Goal: Transaction & Acquisition: Purchase product/service

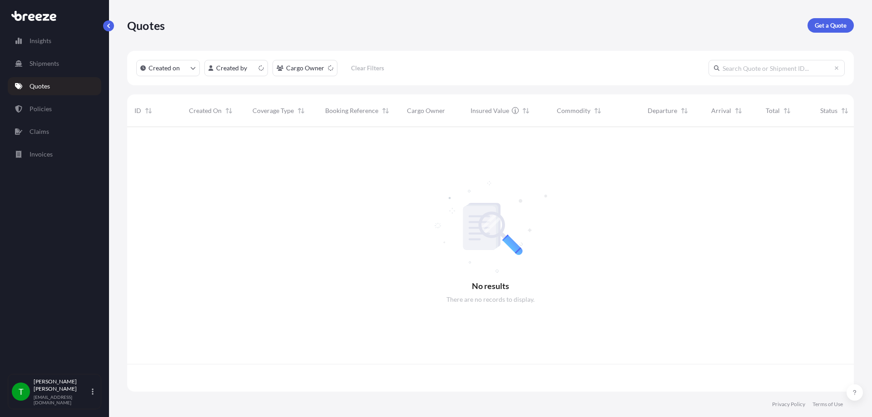
scroll to position [263, 720]
click at [828, 29] on p "Get a Quote" at bounding box center [831, 25] width 32 height 9
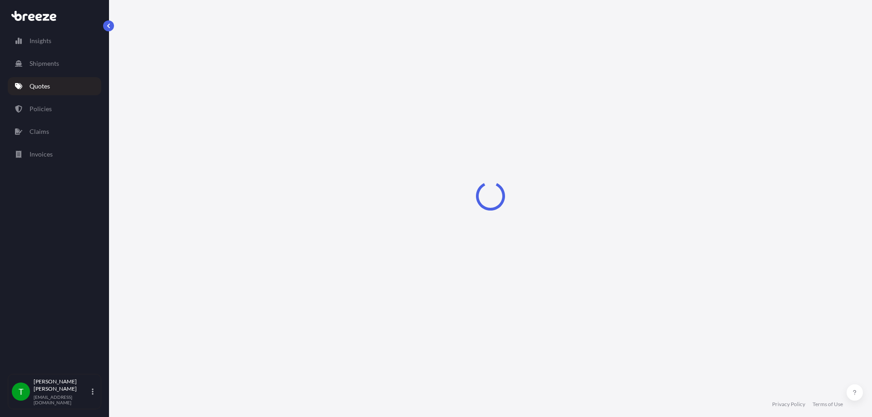
select select "Sea"
select select "1"
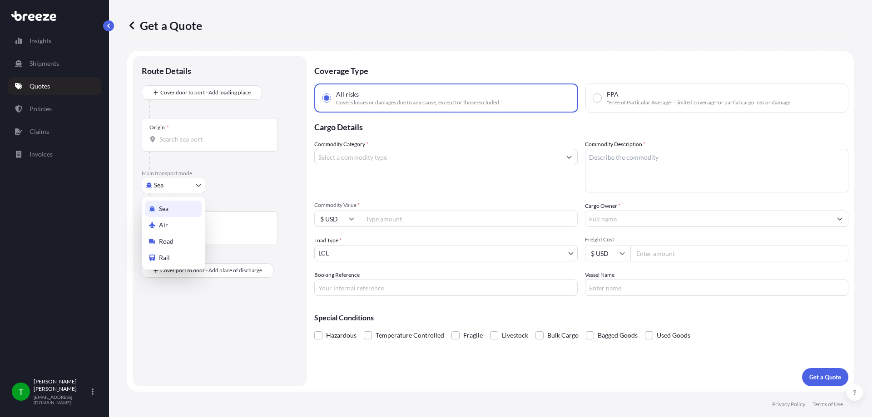
click at [160, 186] on body "Insights Shipments Quotes Policies Claims Invoices T [PERSON_NAME] [EMAIL_ADDRE…" at bounding box center [436, 208] width 872 height 417
click at [174, 240] on div "Road" at bounding box center [173, 242] width 56 height 16
select select "Road"
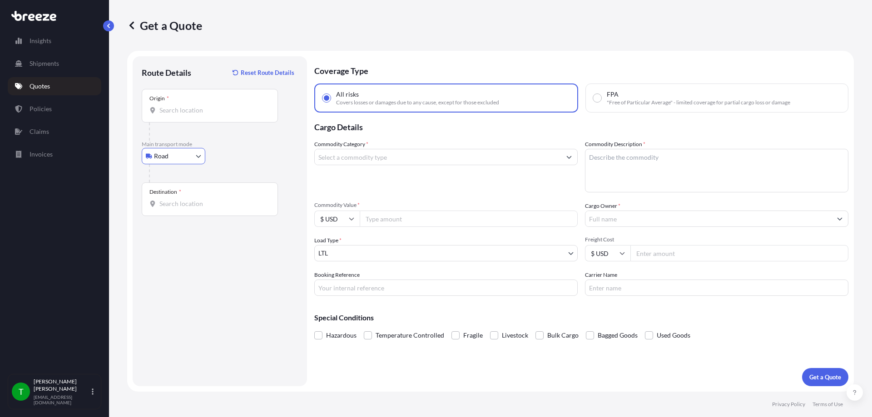
click at [179, 104] on div "Origin *" at bounding box center [210, 106] width 136 height 34
click at [179, 106] on input "Origin *" at bounding box center [212, 110] width 107 height 9
type input "[PERSON_NAME][GEOGRAPHIC_DATA], [GEOGRAPHIC_DATA]"
click at [175, 196] on div "Destination *" at bounding box center [210, 200] width 136 height 34
click at [175, 199] on input "Destination *" at bounding box center [212, 203] width 107 height 9
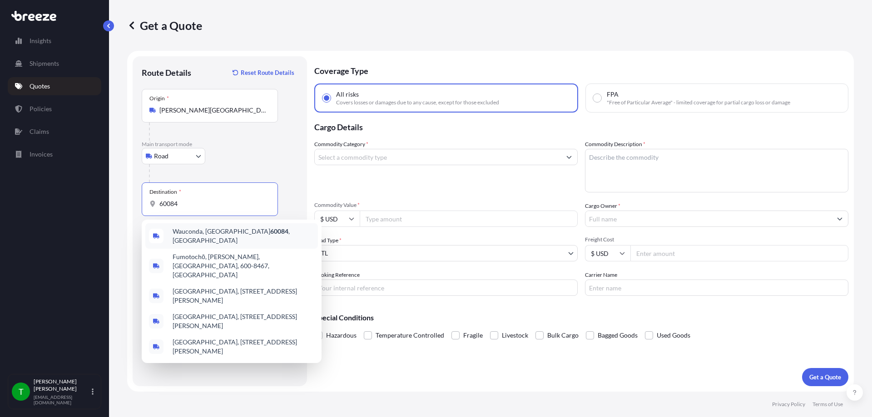
click at [189, 234] on span "Wauconda, IL 60084 , [GEOGRAPHIC_DATA]" at bounding box center [244, 236] width 142 height 18
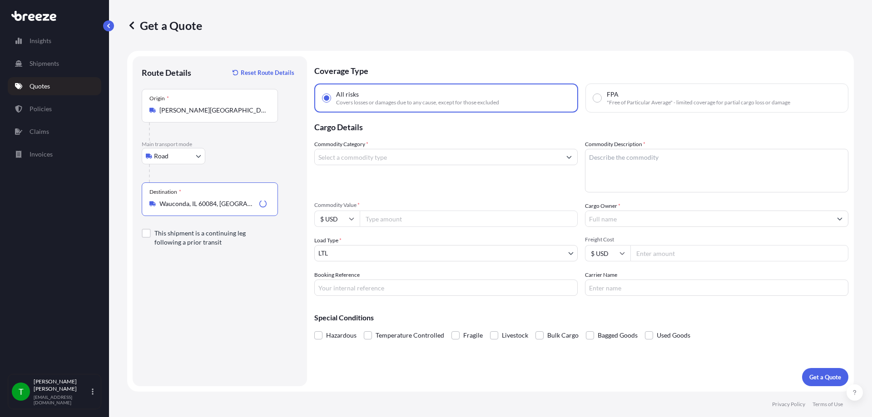
type input "Wauconda, IL 60084, [GEOGRAPHIC_DATA]"
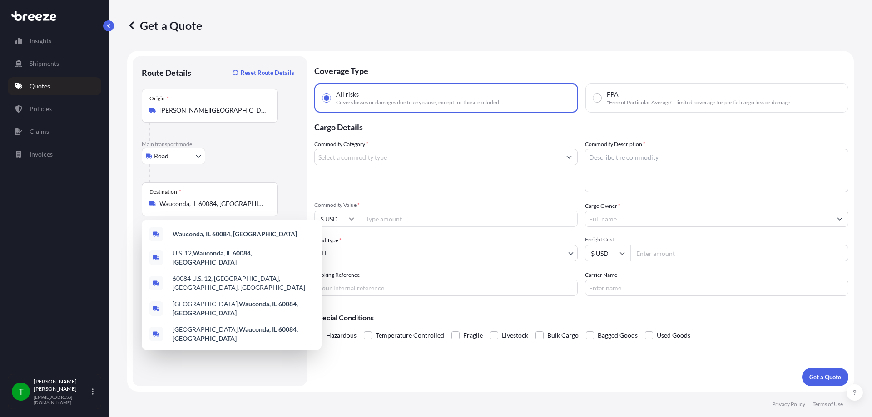
click at [406, 222] on input "Commodity Value *" at bounding box center [469, 219] width 218 height 16
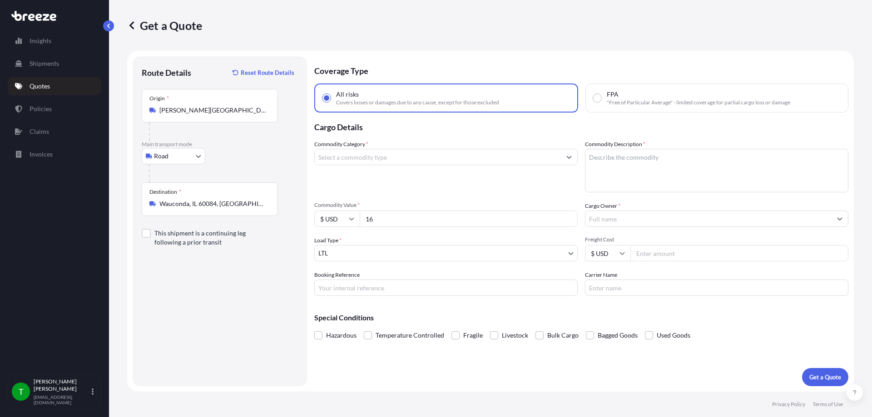
click at [730, 173] on textarea "Commodity Description *" at bounding box center [716, 171] width 263 height 44
click at [396, 224] on input "16" at bounding box center [469, 219] width 218 height 16
type input "16000"
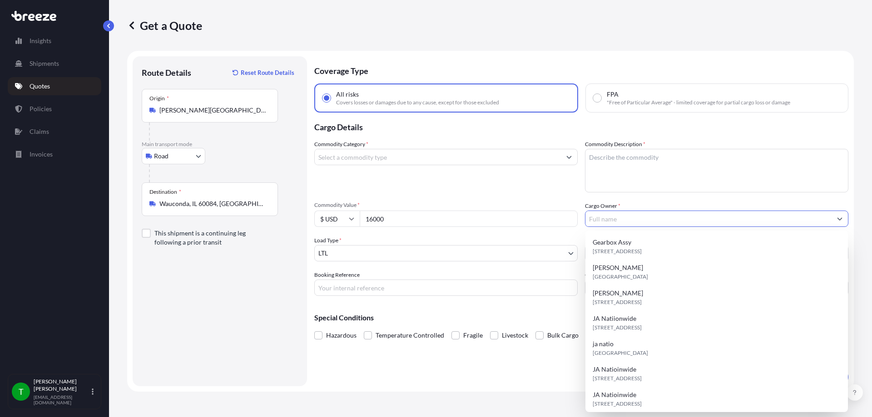
click at [628, 224] on input "Cargo Owner *" at bounding box center [709, 219] width 246 height 16
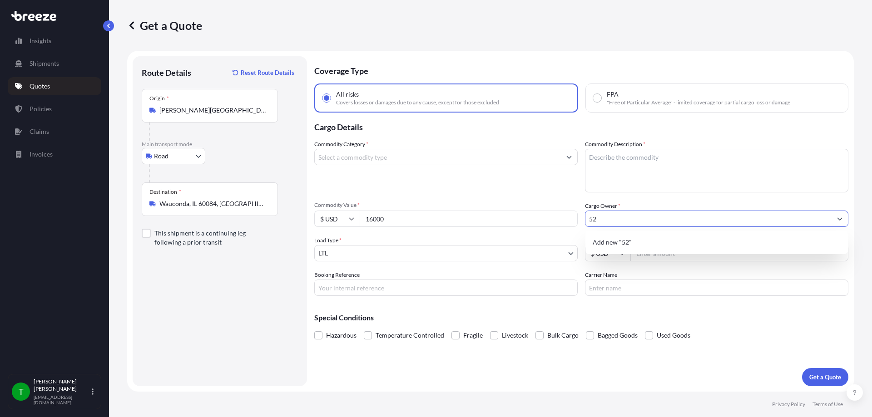
type input "5"
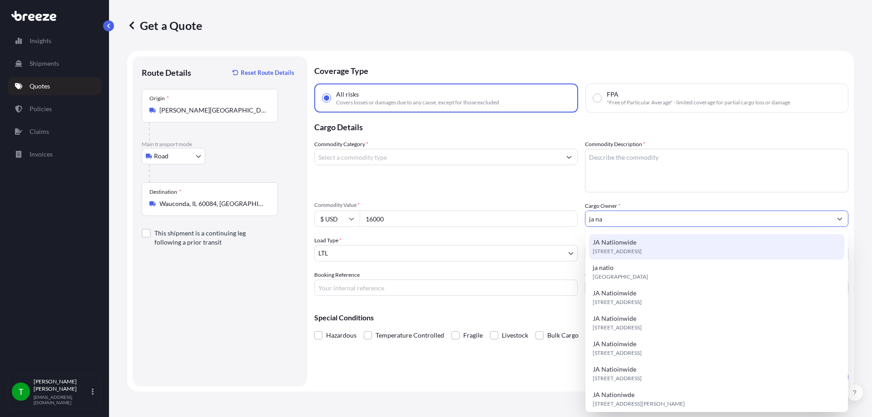
click at [668, 196] on div "Commodity Category * Commodity Description * Commodity Value * $ USD 16000 Carg…" at bounding box center [581, 218] width 534 height 156
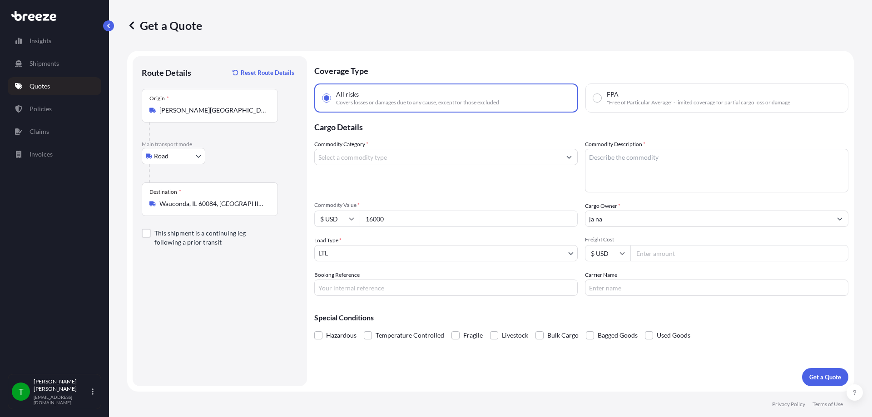
click at [648, 220] on input "ja na" at bounding box center [709, 219] width 246 height 16
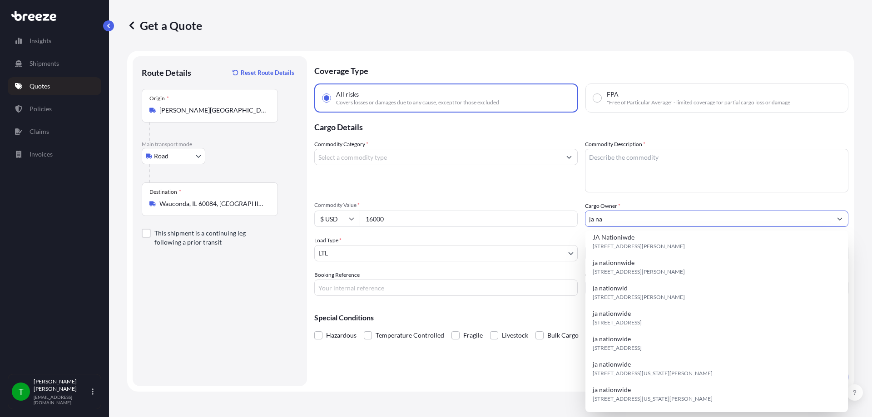
scroll to position [207, 0]
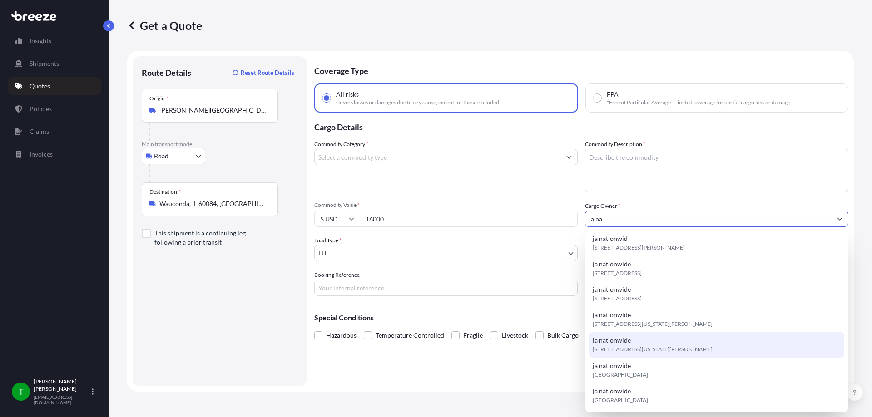
click at [650, 333] on div "ja nationwide [STREET_ADDRESS][US_STATE][PERSON_NAME]" at bounding box center [716, 345] width 255 height 25
type input "ja nationwide"
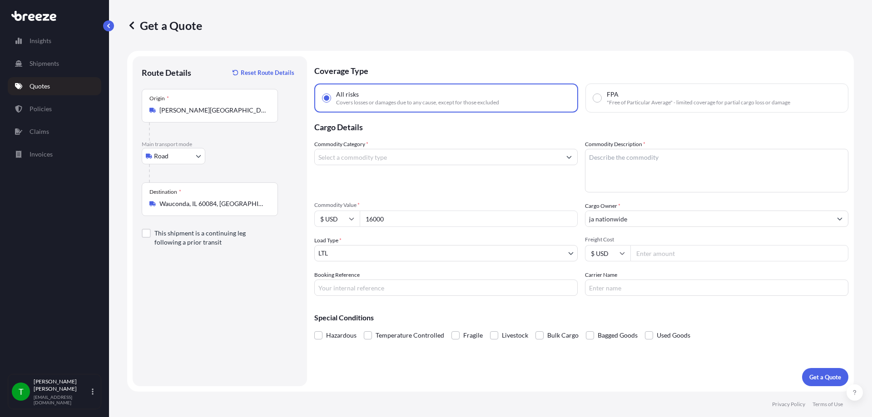
click at [651, 254] on input "Freight Cost" at bounding box center [740, 253] width 218 height 16
type input "525"
click at [641, 160] on textarea "Commodity Description *" at bounding box center [716, 171] width 263 height 44
click at [425, 161] on input "Commodity Category *" at bounding box center [438, 157] width 246 height 16
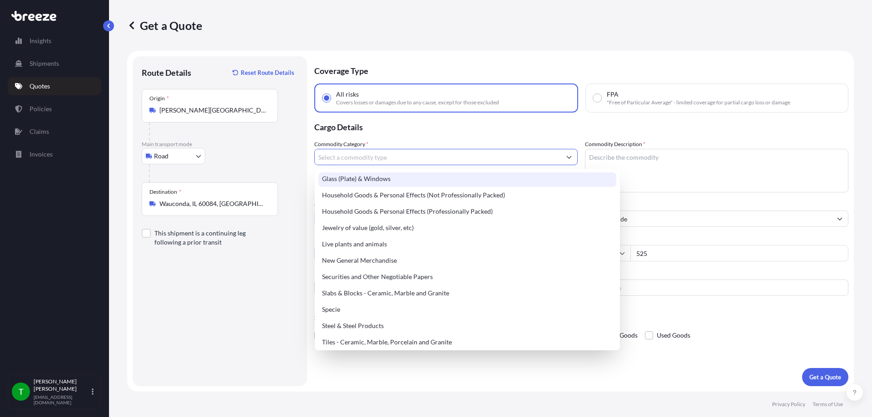
scroll to position [318, 0]
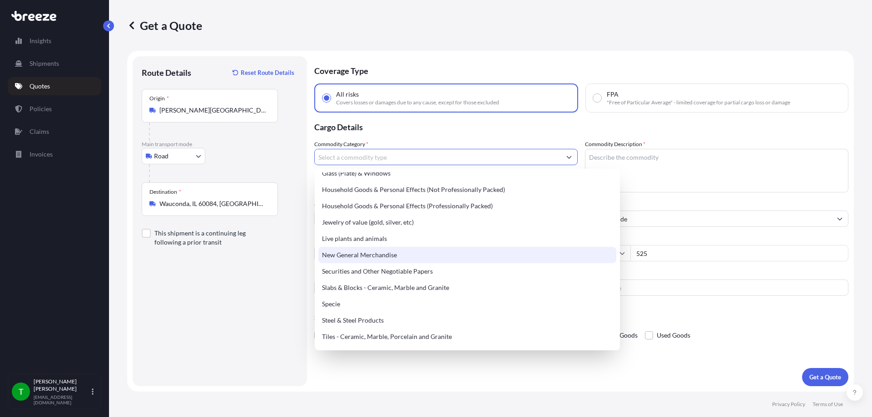
click at [396, 256] on div "New General Merchandise" at bounding box center [467, 255] width 298 height 16
type input "New General Merchandise"
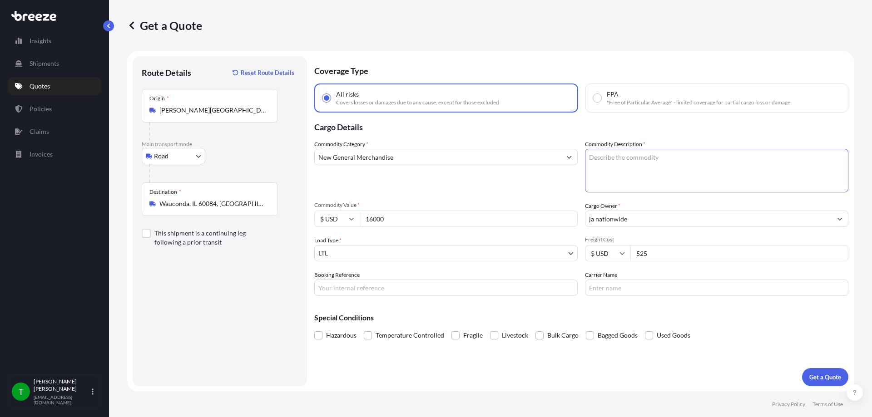
click at [615, 172] on textarea "Commodity Description *" at bounding box center [716, 171] width 263 height 44
type textarea "packaging"
click at [820, 379] on p "Get a Quote" at bounding box center [826, 377] width 32 height 9
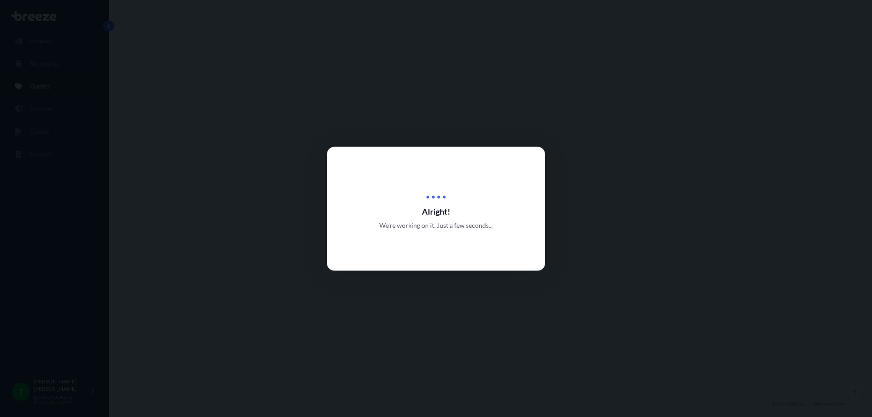
select select "Road"
select select "1"
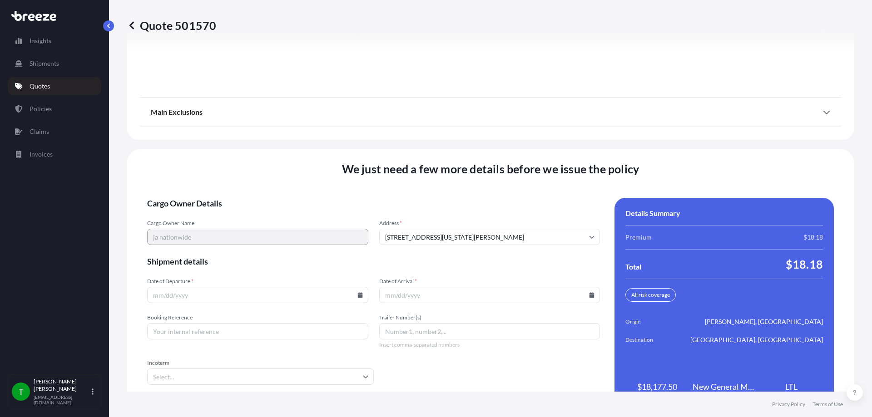
scroll to position [1169, 0]
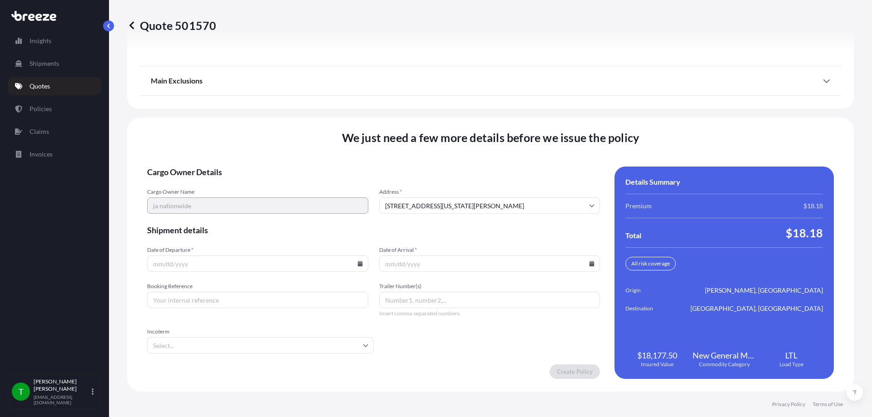
click at [358, 264] on icon at bounding box center [360, 263] width 5 height 5
click at [234, 180] on button "15" at bounding box center [235, 183] width 15 height 15
type input "[DATE]"
click at [585, 267] on input "Date of Arrival *" at bounding box center [489, 264] width 221 height 16
click at [590, 265] on icon at bounding box center [592, 263] width 5 height 5
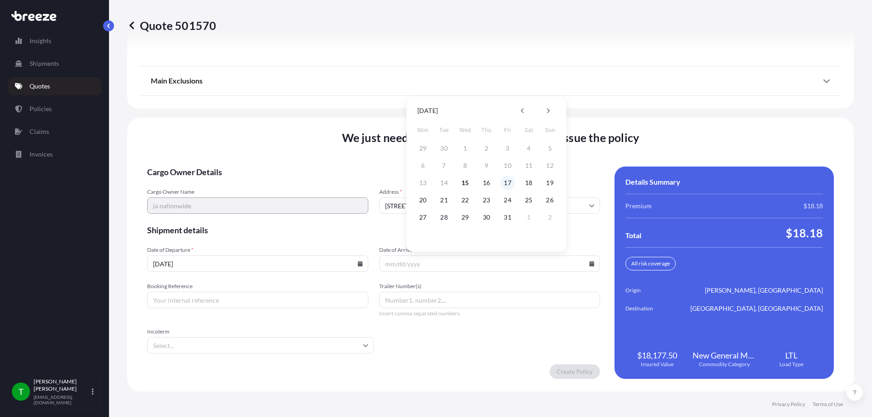
click at [510, 185] on button "17" at bounding box center [508, 183] width 15 height 15
type input "[DATE]"
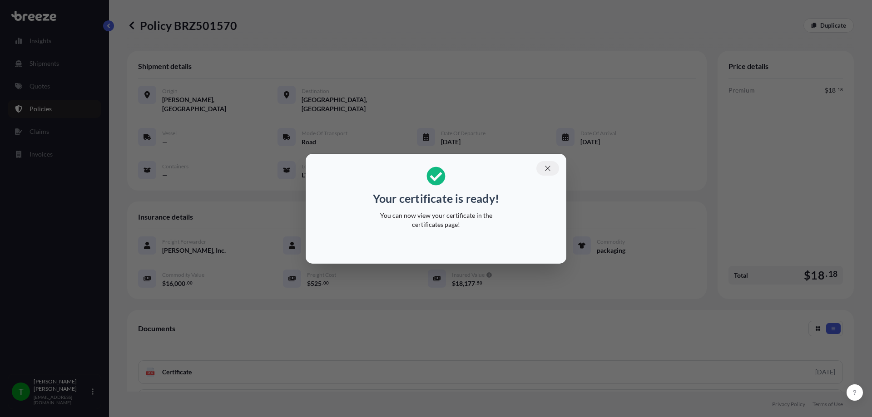
click at [549, 170] on icon "button" at bounding box center [548, 168] width 8 height 8
